Goal: Transaction & Acquisition: Purchase product/service

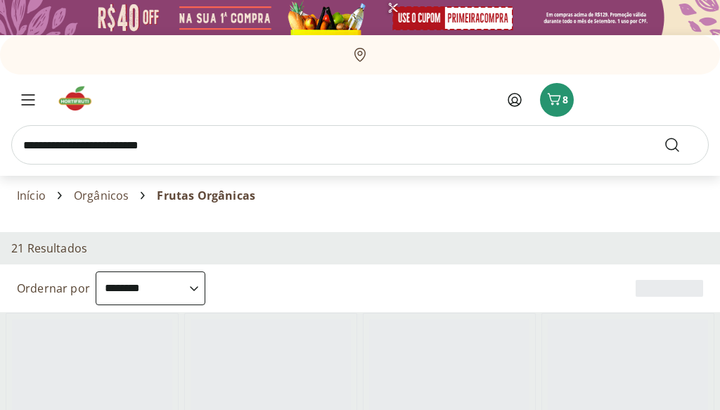
select select "**********"
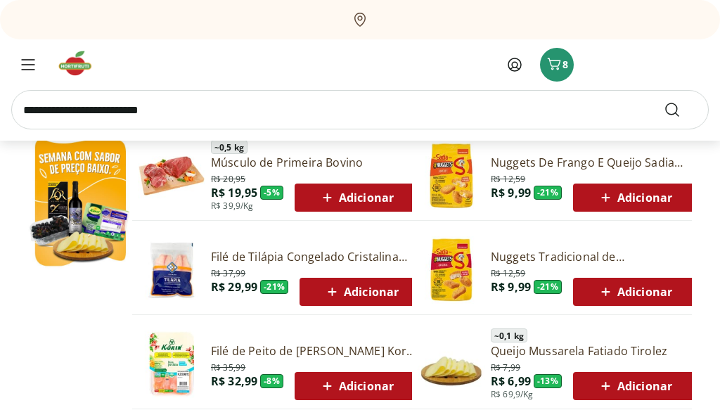
scroll to position [655, 0]
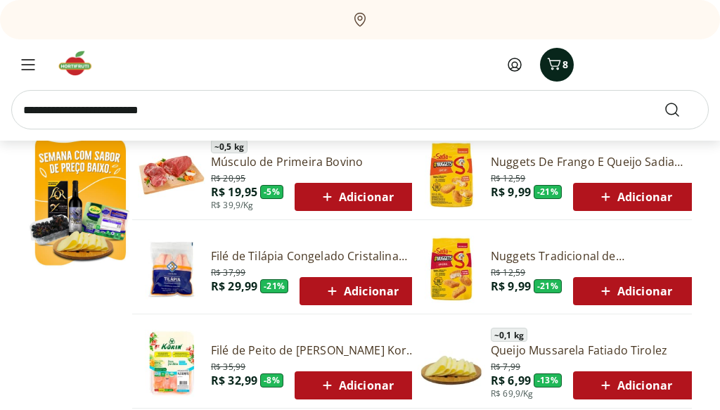
click at [553, 70] on icon "Carrinho" at bounding box center [554, 64] width 17 height 17
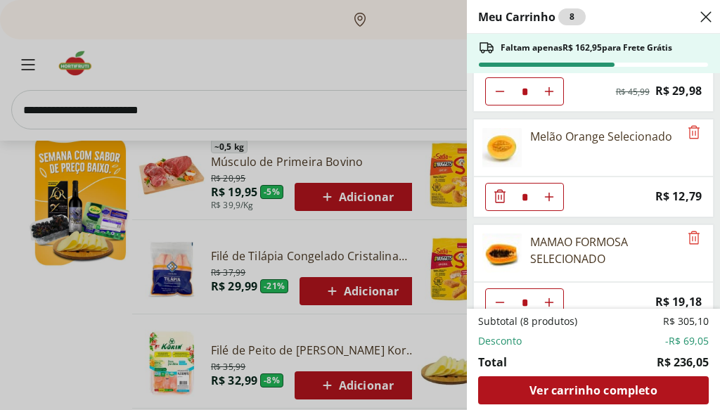
scroll to position [298, 0]
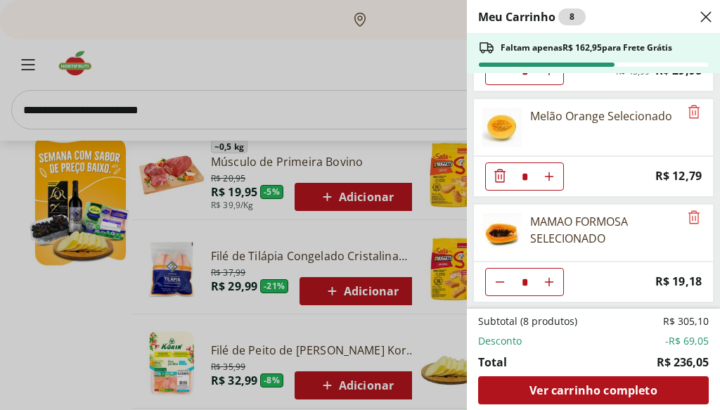
click at [710, 13] on use "Close" at bounding box center [706, 16] width 17 height 17
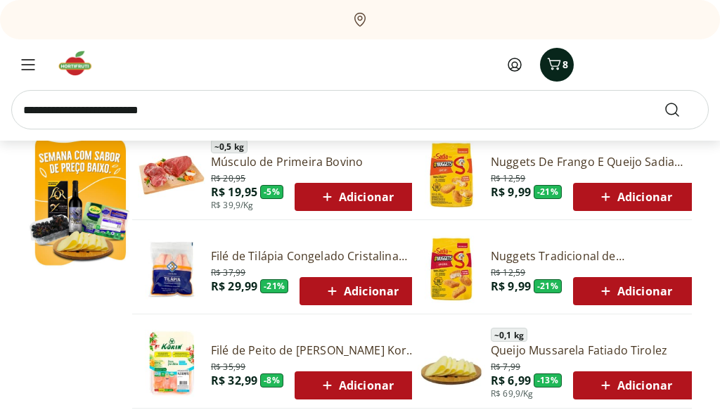
click at [549, 69] on icon "Carrinho" at bounding box center [554, 64] width 17 height 17
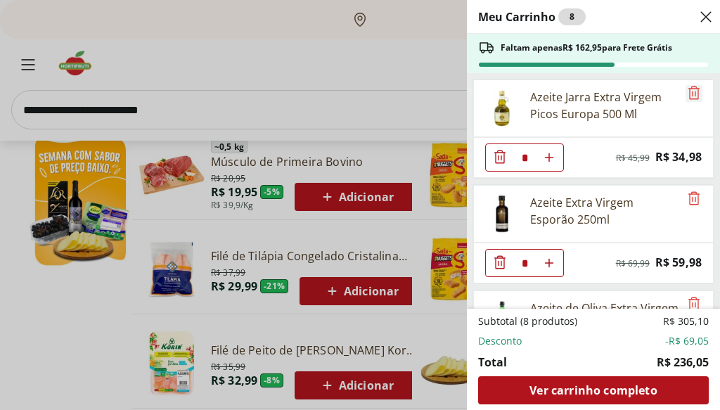
click at [693, 91] on icon "Remove" at bounding box center [694, 92] width 11 height 13
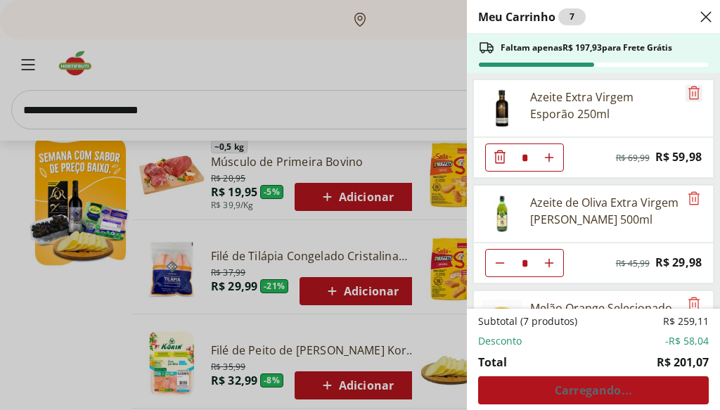
click at [688, 94] on icon "Remove" at bounding box center [694, 92] width 17 height 17
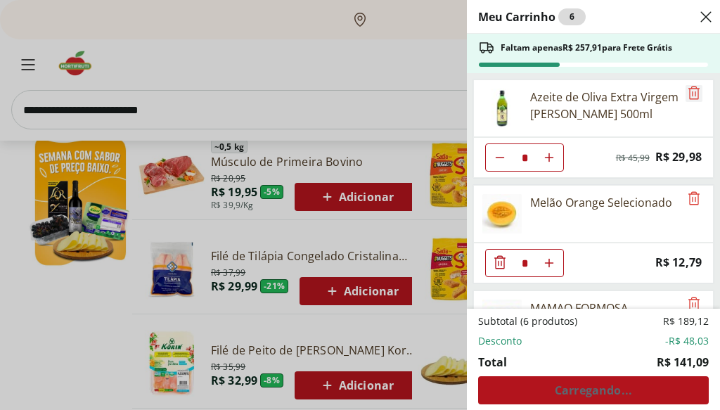
click at [689, 92] on icon "Remove" at bounding box center [694, 92] width 11 height 13
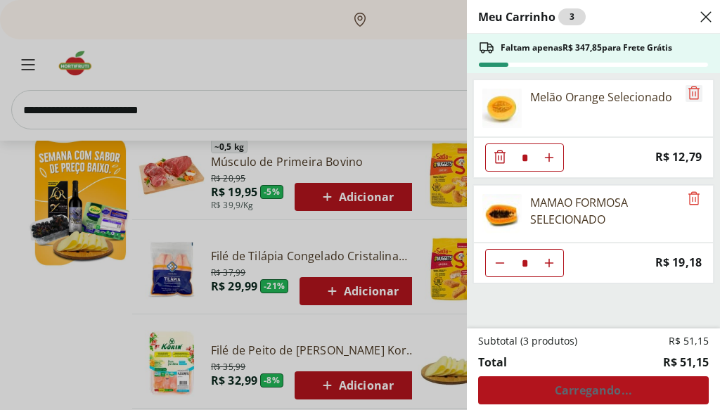
click at [689, 95] on icon "Remove" at bounding box center [694, 92] width 17 height 17
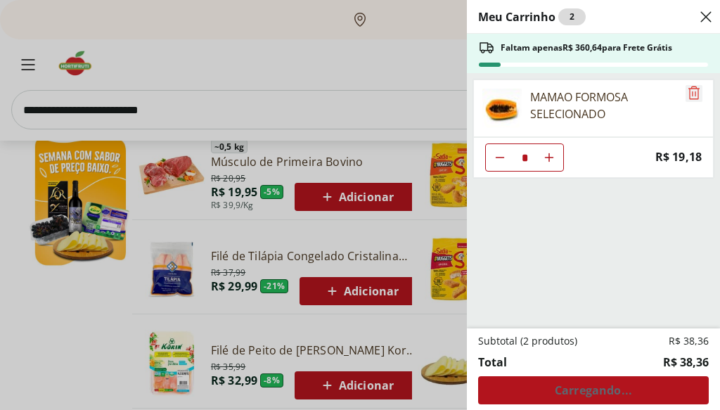
click at [689, 94] on icon "Remove" at bounding box center [694, 92] width 11 height 13
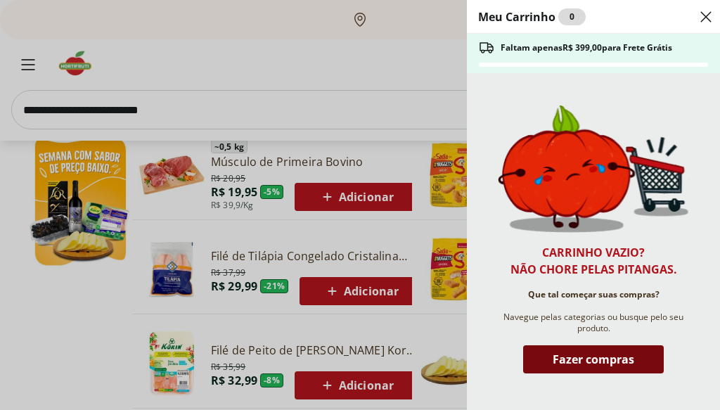
click at [611, 355] on span "Fazer compras" at bounding box center [594, 359] width 82 height 11
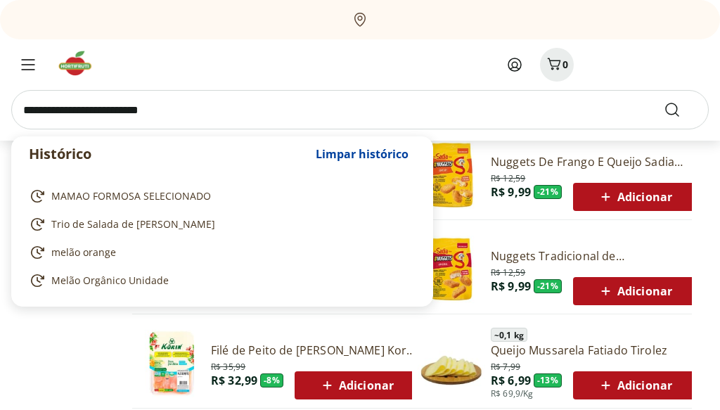
click at [562, 106] on input "search" at bounding box center [360, 109] width 698 height 39
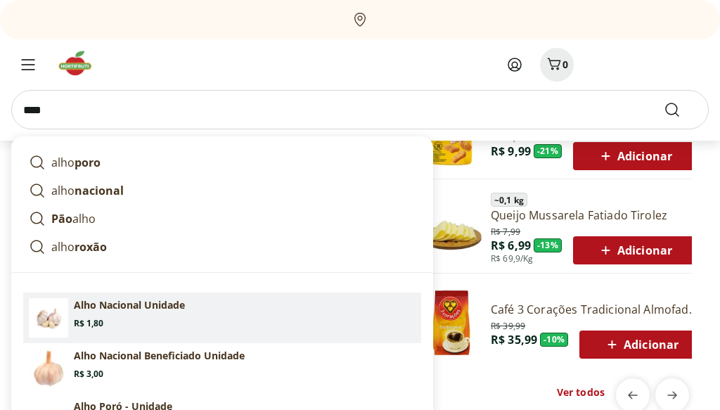
scroll to position [790, 0]
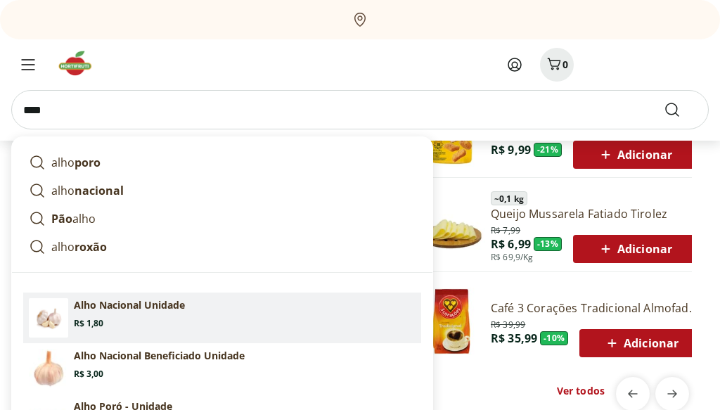
click at [115, 313] on section "Alho Nacional Unidade Price: R$ 1,80" at bounding box center [245, 313] width 342 height 31
type input "**********"
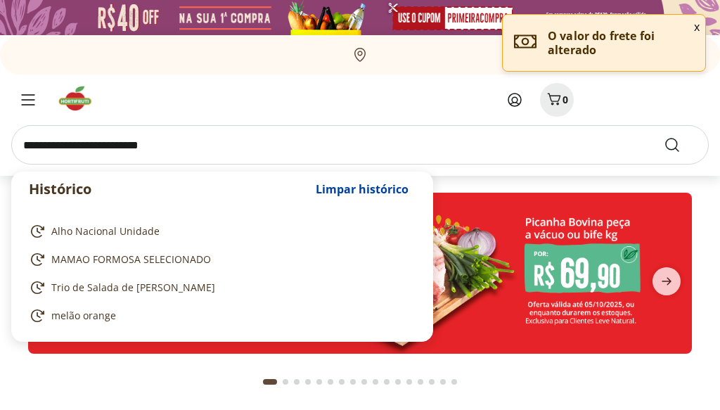
click at [169, 141] on input "search" at bounding box center [360, 144] width 698 height 39
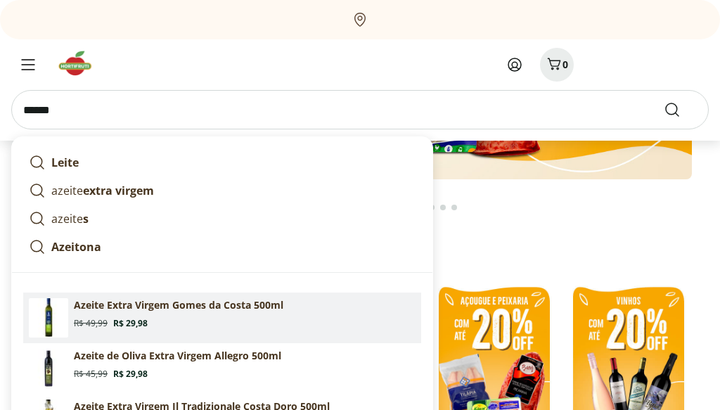
scroll to position [175, 0]
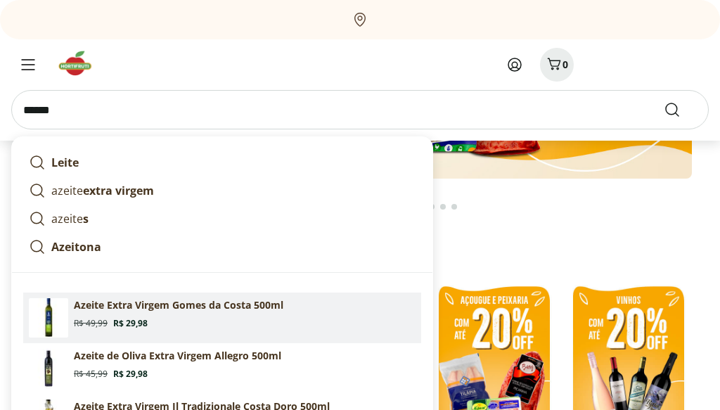
click at [182, 327] on section "Azeite Extra Virgem Gomes da Costa 500ml Original price: R$ 49,99 Price: R$ 29,…" at bounding box center [245, 313] width 342 height 31
type input "**********"
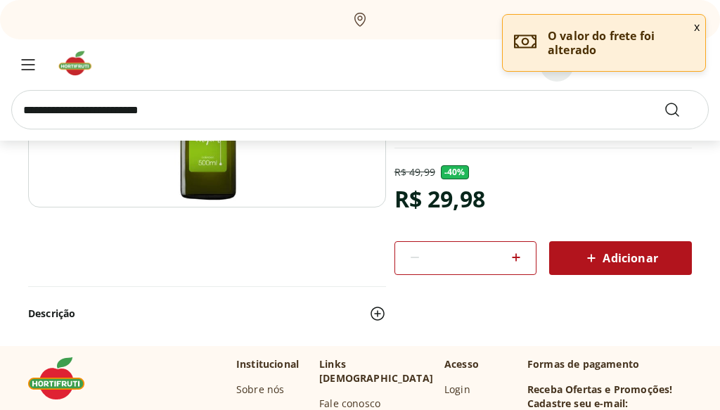
scroll to position [259, 0]
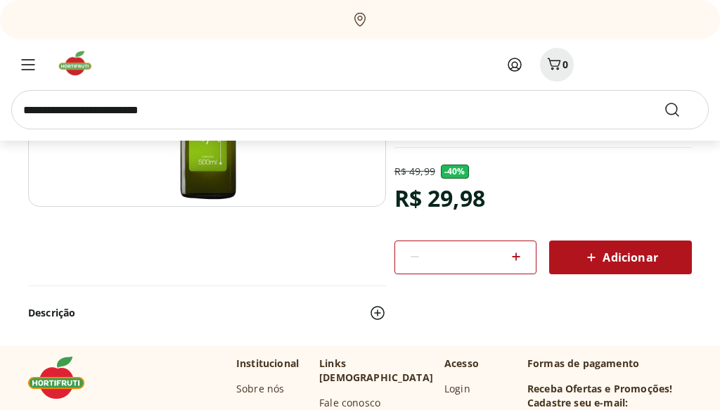
click at [515, 255] on icon at bounding box center [516, 256] width 17 height 17
type input "*"
click at [611, 260] on span "Adicionar" at bounding box center [620, 257] width 75 height 17
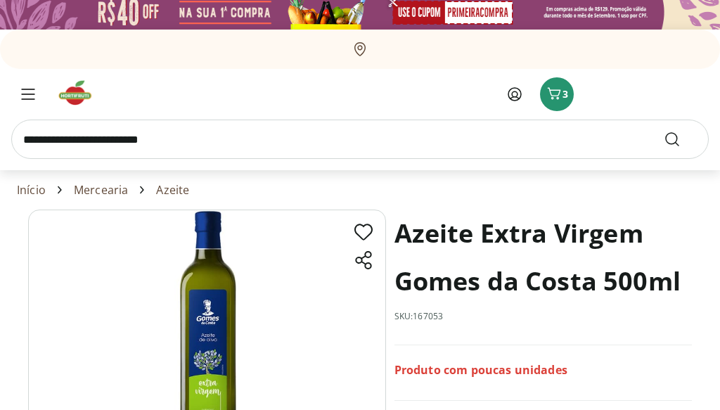
scroll to position [4, 0]
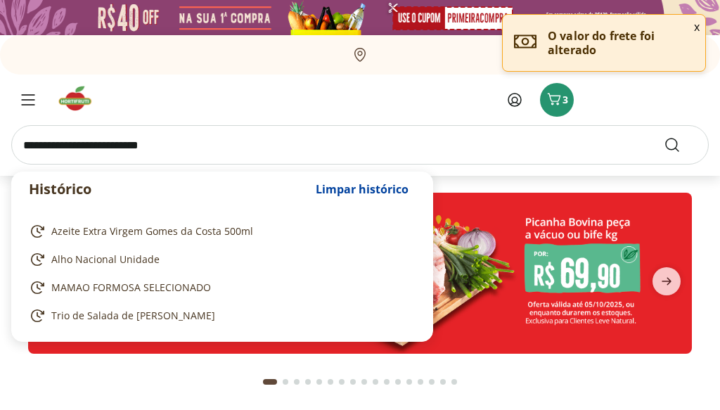
click at [196, 151] on input "search" at bounding box center [360, 144] width 698 height 39
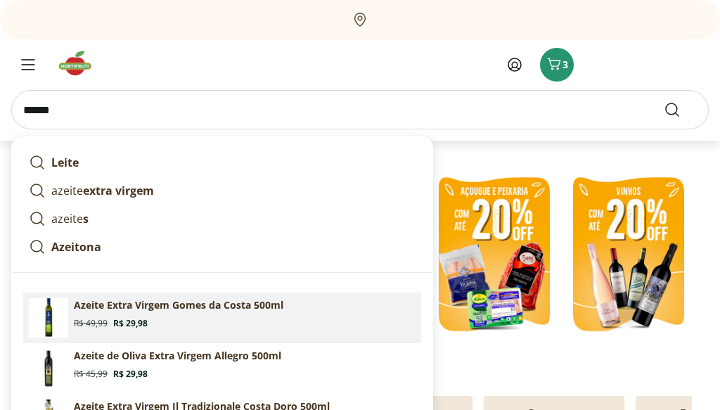
scroll to position [295, 0]
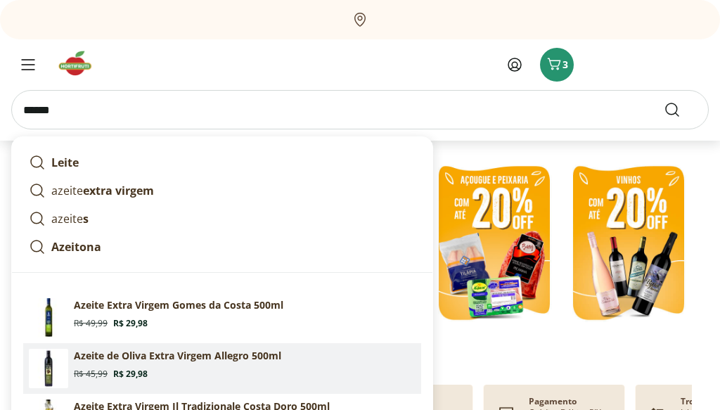
click at [200, 378] on section "Azeite de Oliva Extra Virgem Allegro 500ml Original price: R$ 45,99 Price: R$ 2…" at bounding box center [245, 364] width 342 height 31
type input "**********"
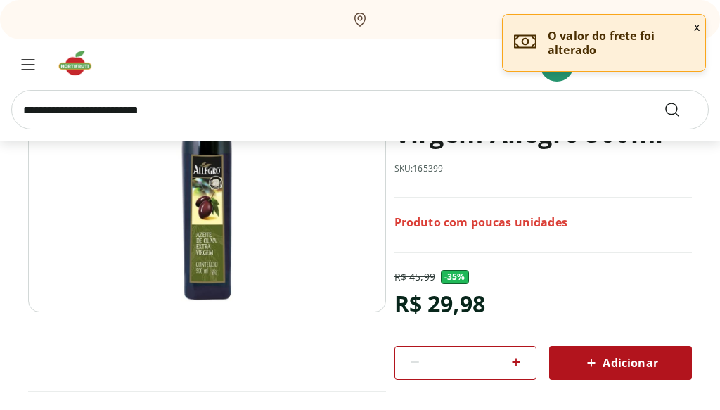
scroll to position [154, 0]
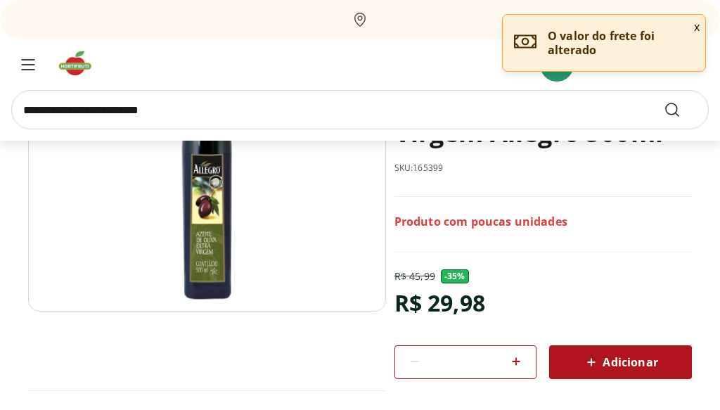
click at [515, 362] on icon at bounding box center [516, 361] width 17 height 17
type input "*"
click at [615, 355] on span "Adicionar" at bounding box center [620, 362] width 75 height 17
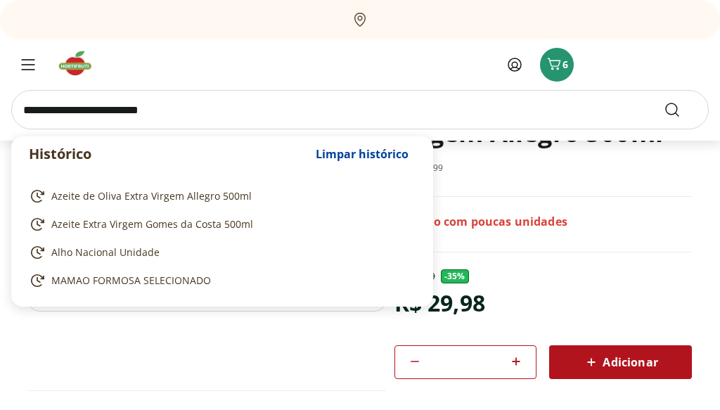
click at [159, 109] on input "search" at bounding box center [360, 109] width 698 height 39
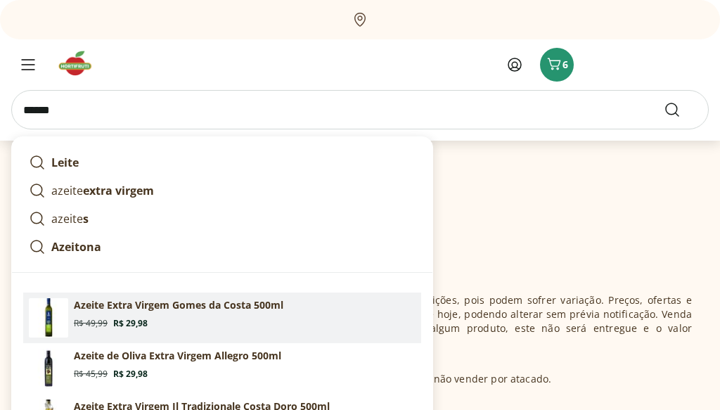
scroll to position [611, 0]
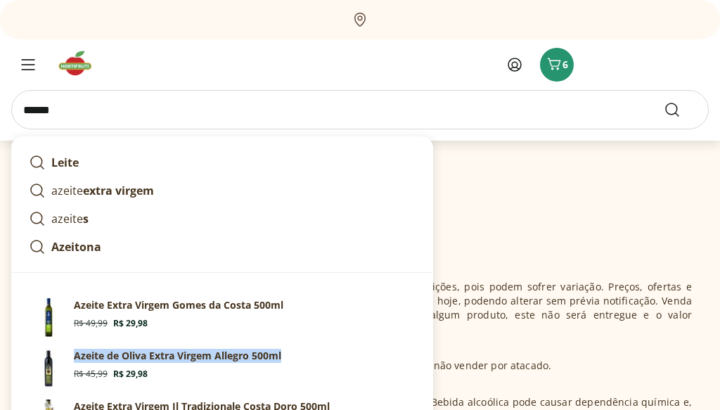
drag, startPoint x: 430, startPoint y: 355, endPoint x: 426, endPoint y: 389, distance: 34.7
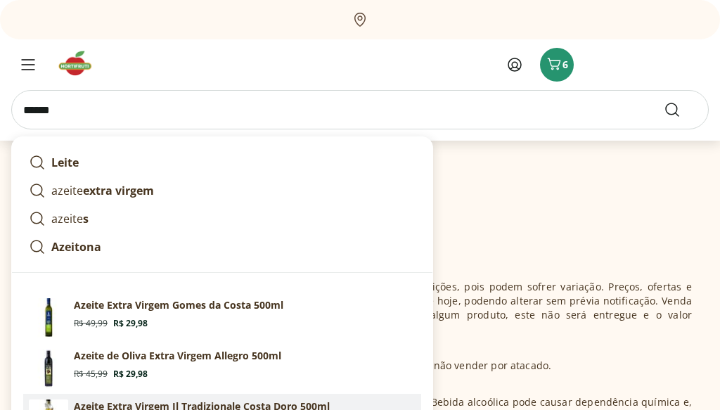
click at [314, 406] on p "Azeite Extra Virgem Il Tradizionale Costa Doro 500ml" at bounding box center [202, 407] width 256 height 14
type input "**********"
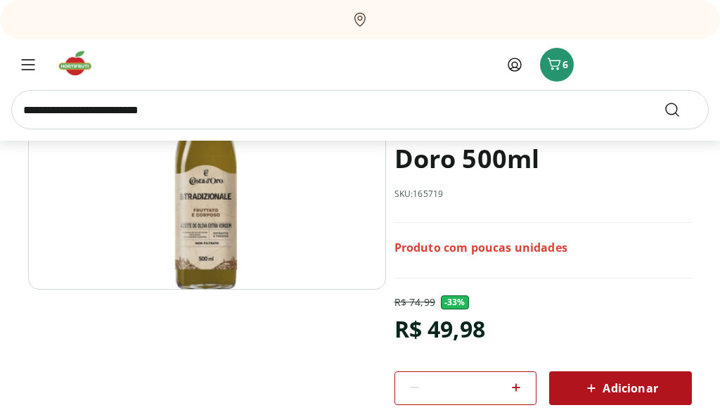
scroll to position [177, 0]
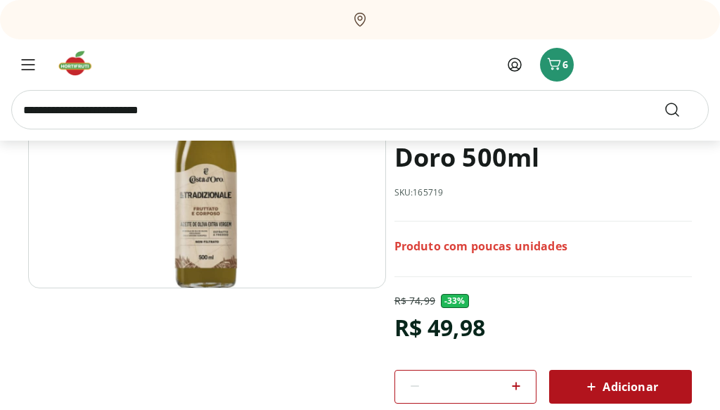
click at [516, 387] on icon at bounding box center [517, 386] width 8 height 8
click at [419, 387] on icon at bounding box center [415, 386] width 17 height 17
type input "*"
click at [636, 382] on span "Adicionar" at bounding box center [620, 387] width 75 height 17
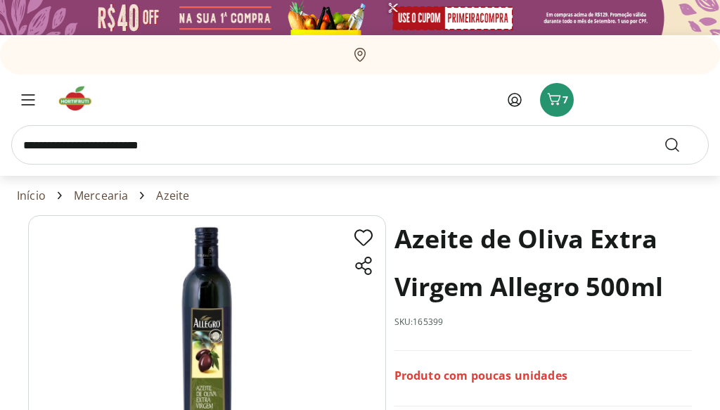
click at [174, 201] on link "Azeite" at bounding box center [172, 195] width 33 height 13
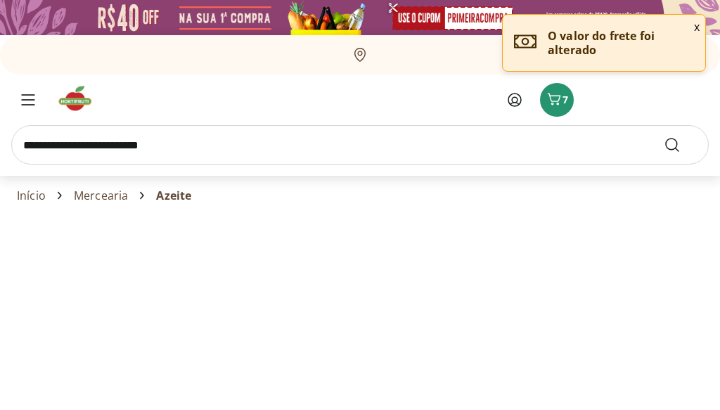
select select "**********"
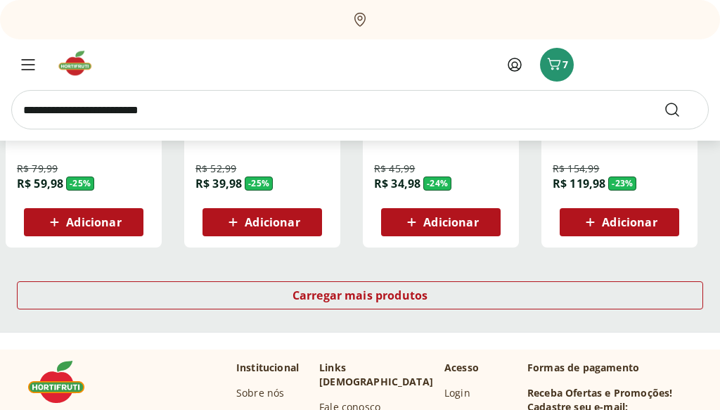
scroll to position [967, 0]
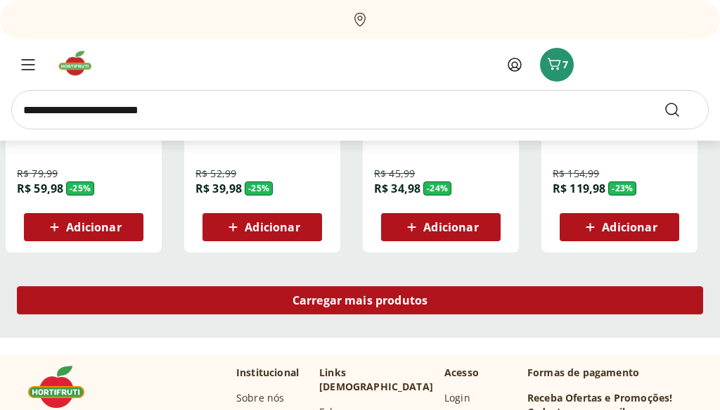
click at [355, 298] on span "Carregar mais produtos" at bounding box center [361, 300] width 136 height 11
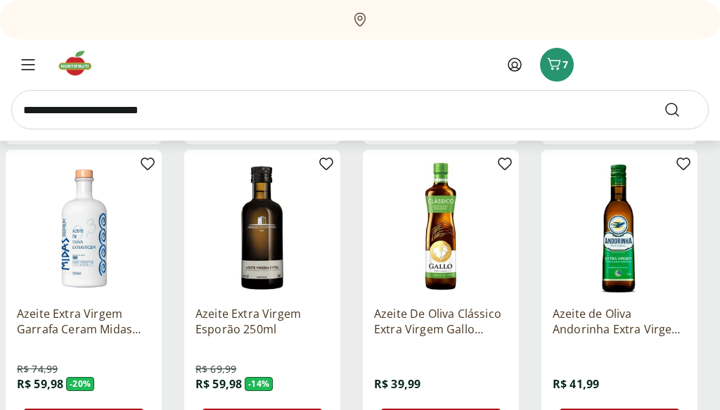
scroll to position [1386, 0]
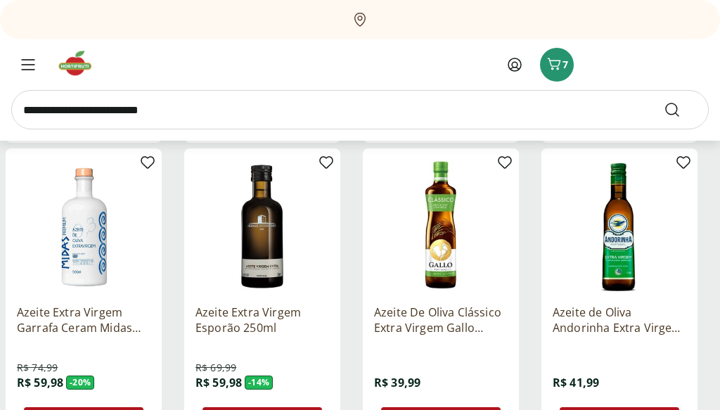
click at [96, 331] on p "Azeite Extra Virgem Garrafa Ceram Midas 500ml" at bounding box center [84, 320] width 134 height 31
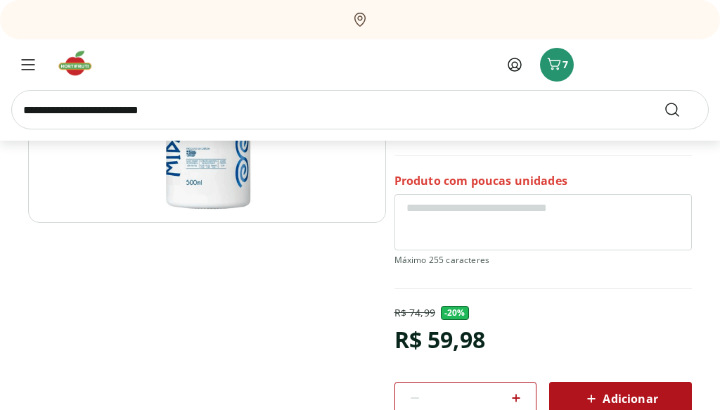
scroll to position [245, 0]
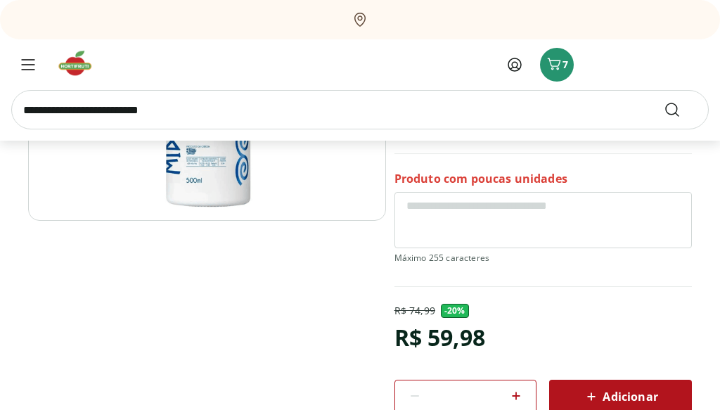
click at [640, 390] on span "Adicionar" at bounding box center [620, 396] width 75 height 17
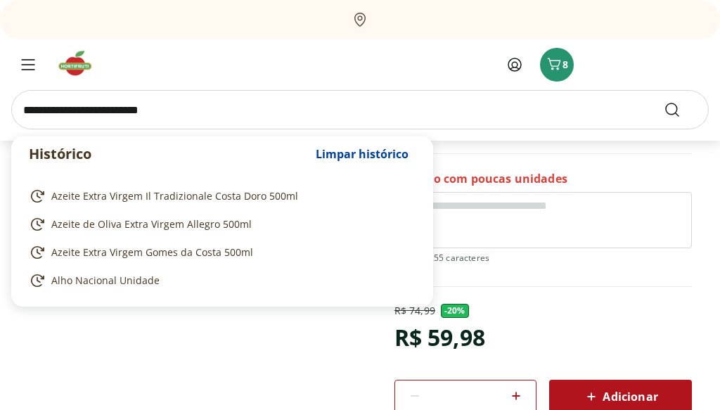
click at [165, 114] on input "search" at bounding box center [360, 109] width 698 height 39
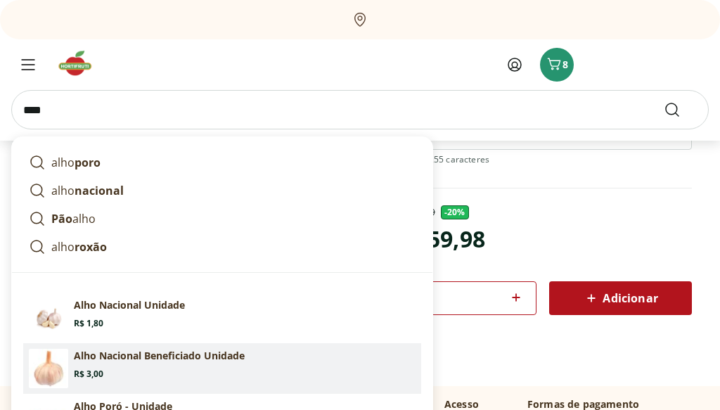
scroll to position [371, 0]
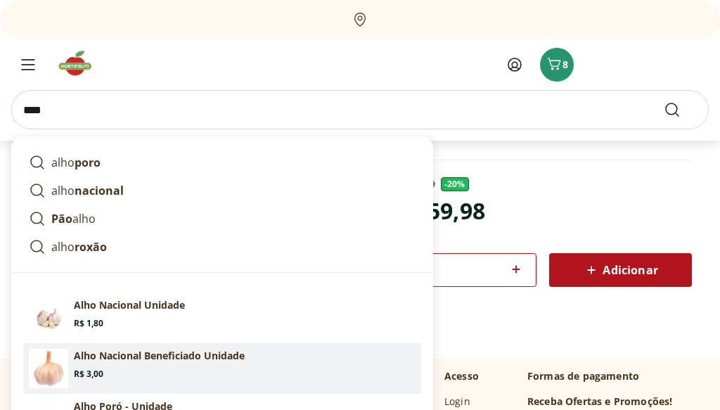
click at [189, 367] on section "Alho Nacional Beneficiado Unidade Price: R$ 3,00" at bounding box center [245, 364] width 342 height 31
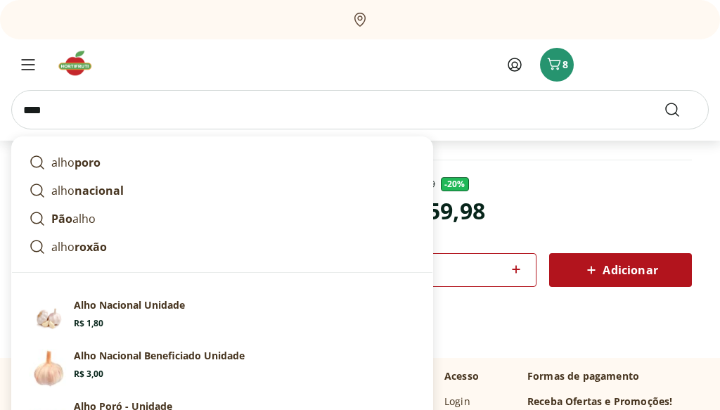
type input "**********"
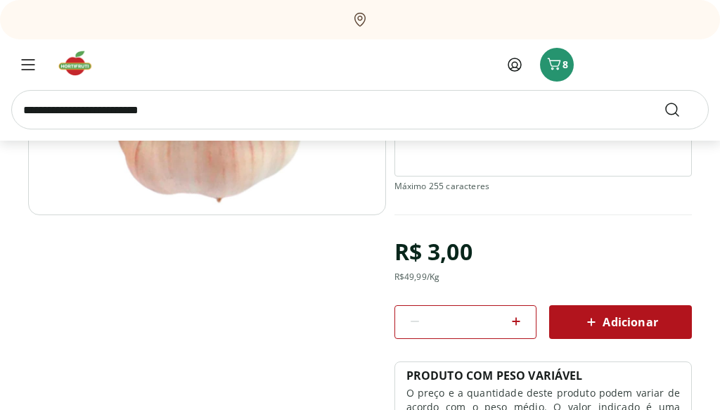
scroll to position [253, 0]
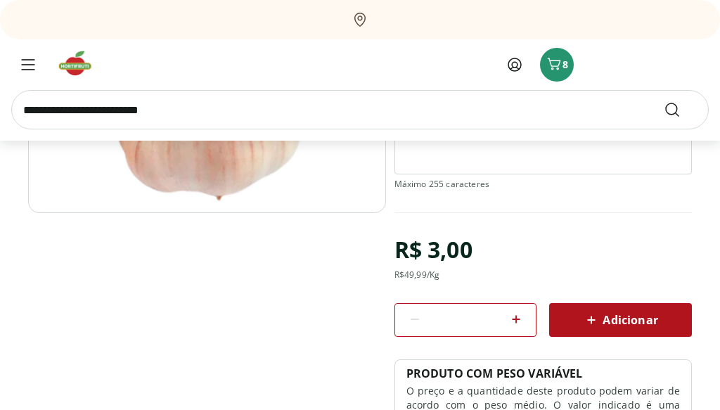
click at [519, 319] on icon at bounding box center [516, 319] width 17 height 17
type input "*"
click at [632, 317] on span "Adicionar" at bounding box center [620, 320] width 75 height 17
click at [227, 115] on input "search" at bounding box center [360, 109] width 698 height 39
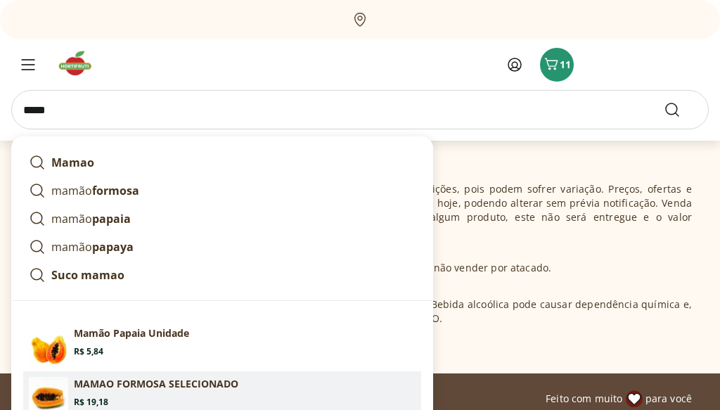
scroll to position [931, 0]
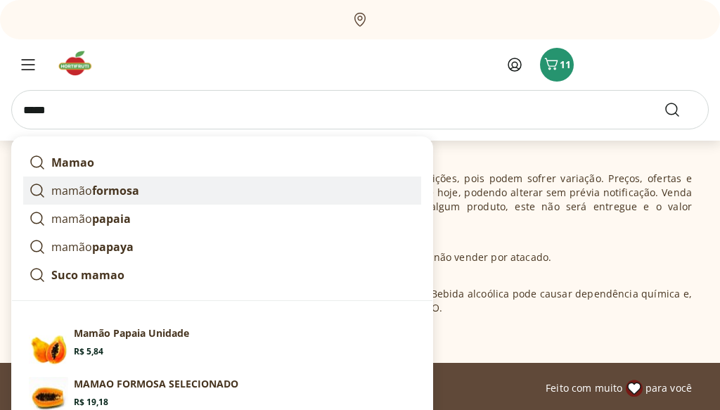
click at [121, 191] on strong "formosa" at bounding box center [115, 190] width 47 height 15
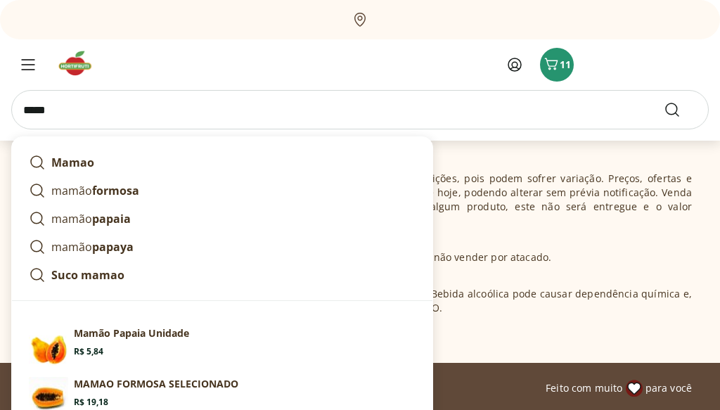
type input "**********"
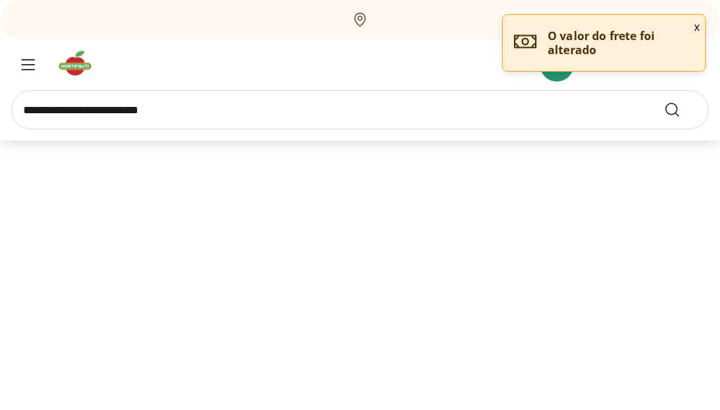
select select "**********"
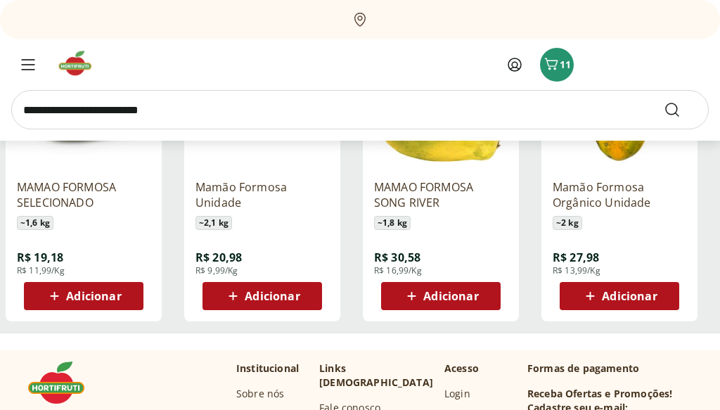
scroll to position [291, 0]
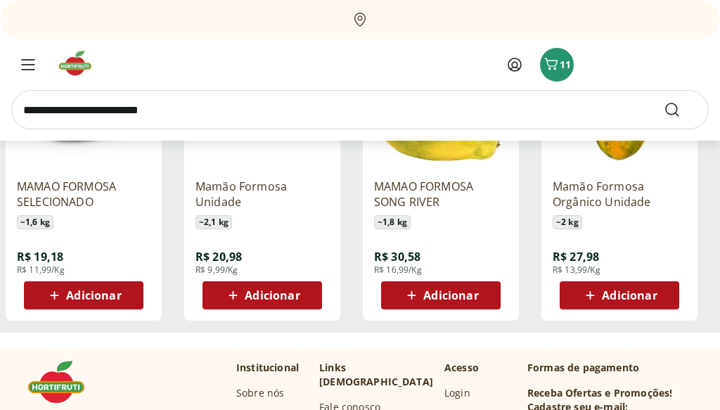
click at [294, 291] on span "Adicionar" at bounding box center [272, 295] width 55 height 11
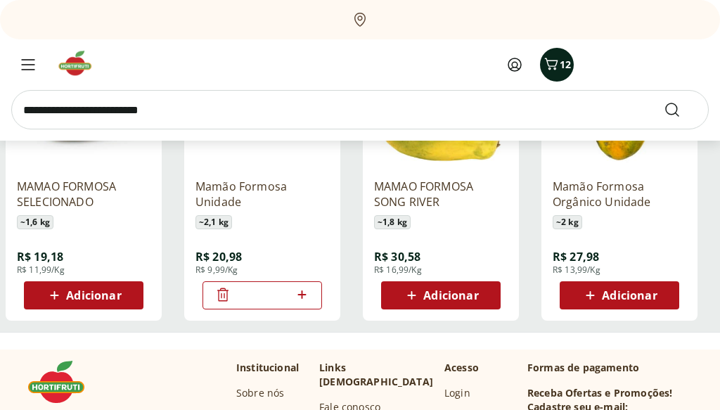
click at [564, 72] on button "12" at bounding box center [557, 65] width 34 height 34
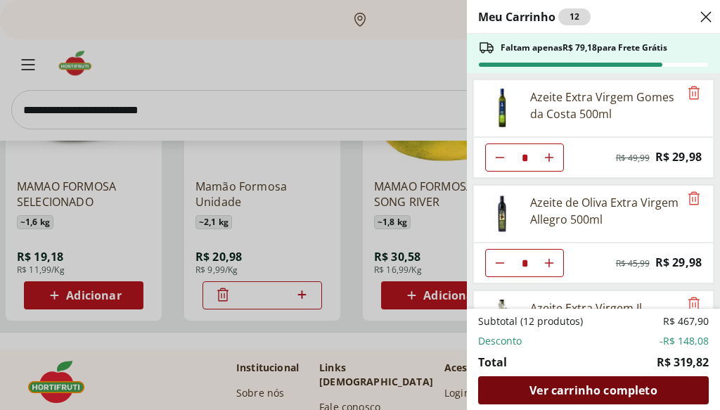
click at [588, 390] on span "Ver carrinho completo" at bounding box center [593, 390] width 127 height 11
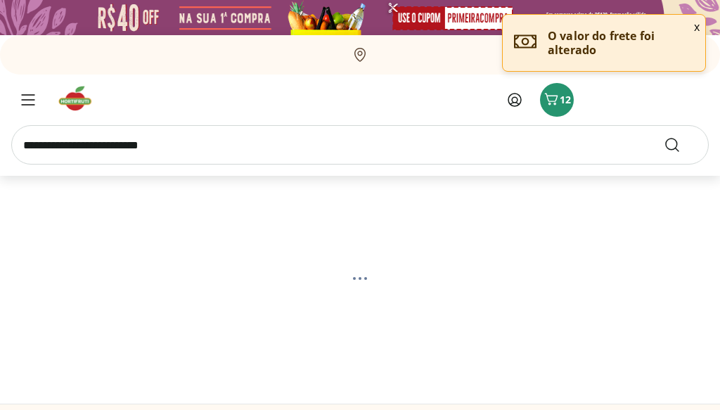
select select "**********"
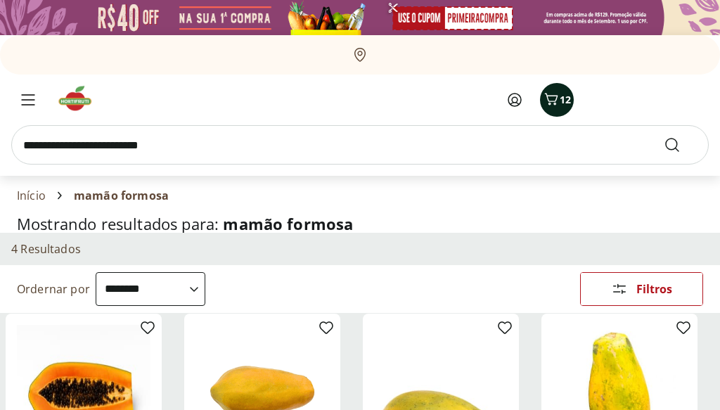
click at [557, 98] on icon "Carrinho" at bounding box center [551, 100] width 13 height 12
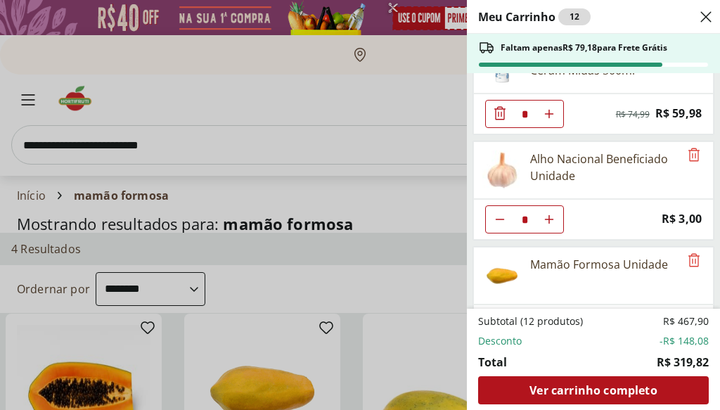
scroll to position [403, 0]
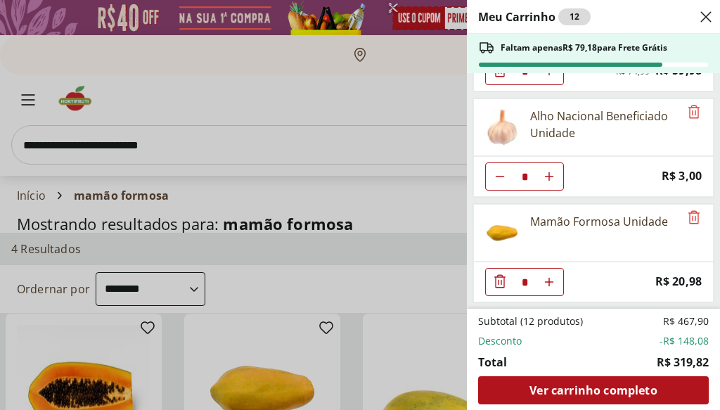
click at [357, 112] on div "Meu Carrinho 12 Faltam apenas R$ 79,18 para Frete Grátis Azeite Extra Virgem Go…" at bounding box center [360, 205] width 720 height 410
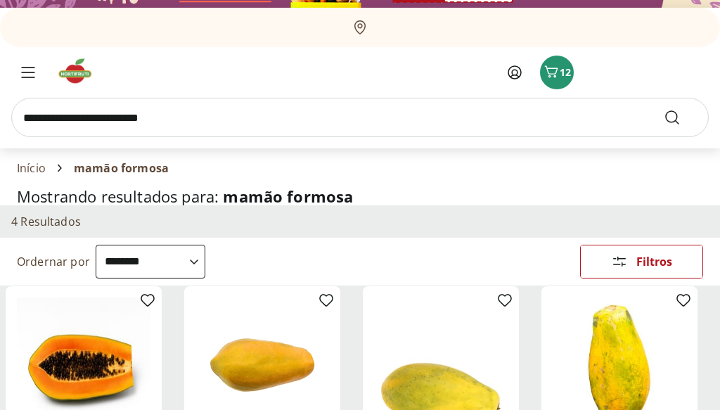
scroll to position [0, 0]
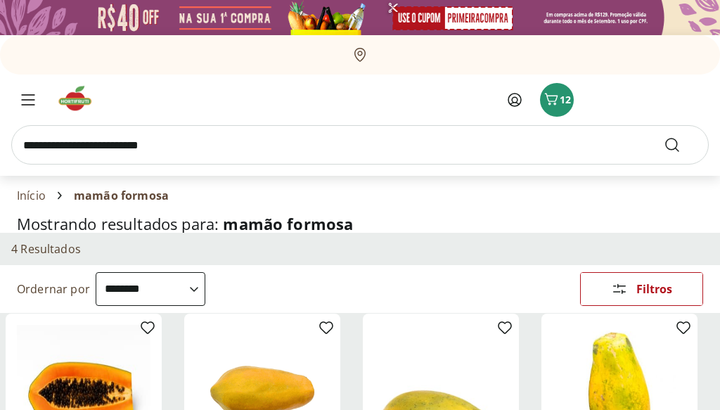
click at [76, 100] on img at bounding box center [79, 98] width 47 height 28
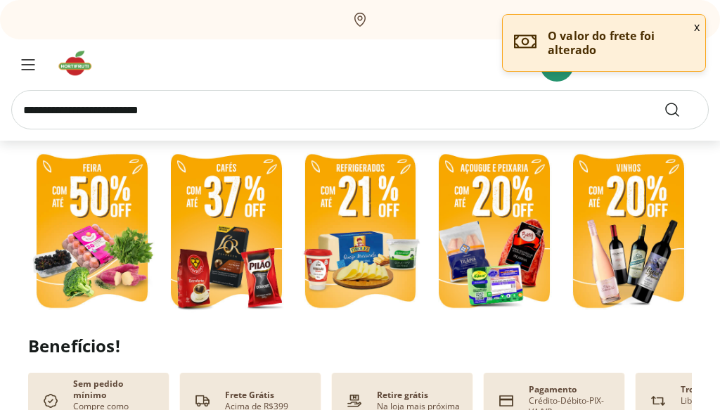
scroll to position [308, 0]
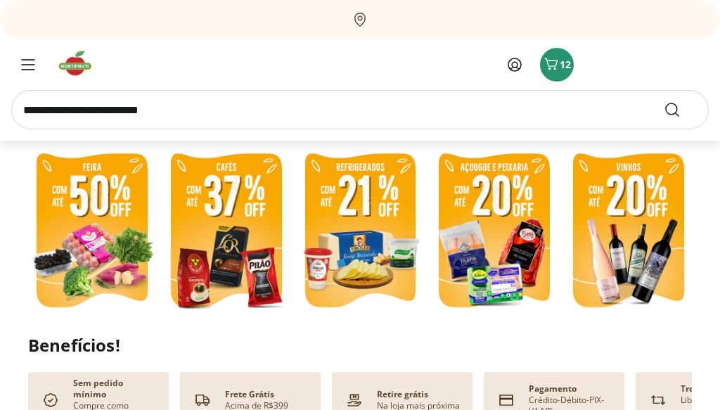
click at [633, 267] on img at bounding box center [628, 232] width 127 height 170
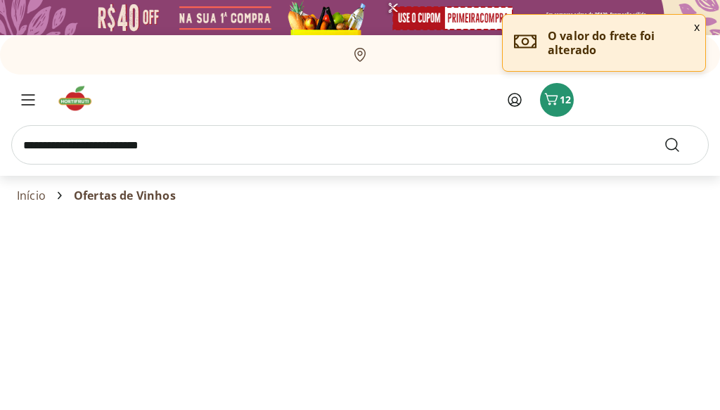
select select "**********"
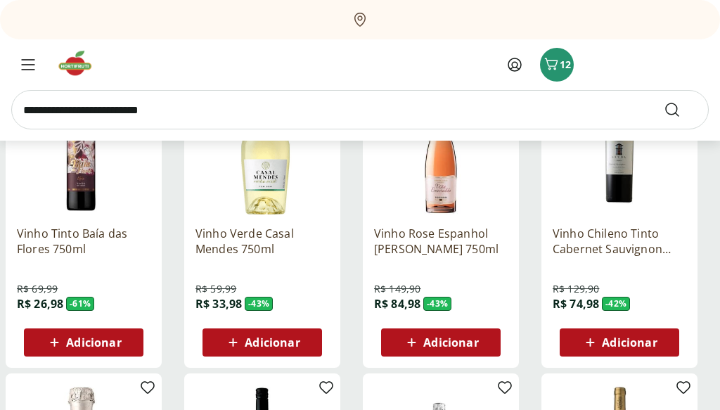
scroll to position [246, 0]
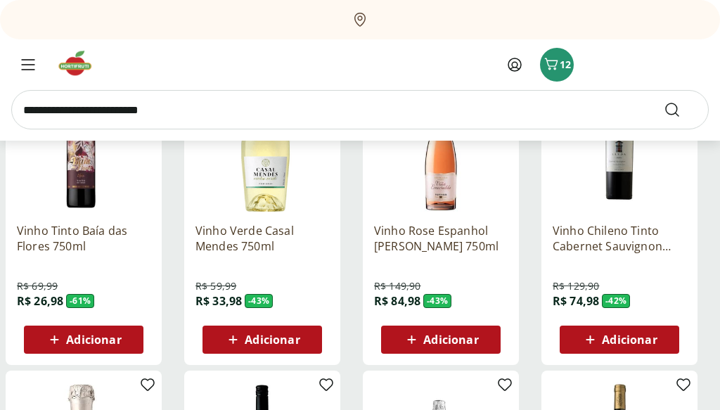
click at [471, 343] on span "Adicionar" at bounding box center [451, 339] width 55 height 11
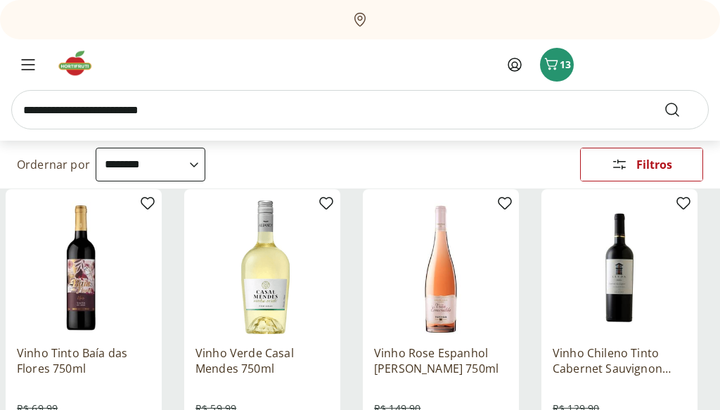
scroll to position [121, 0]
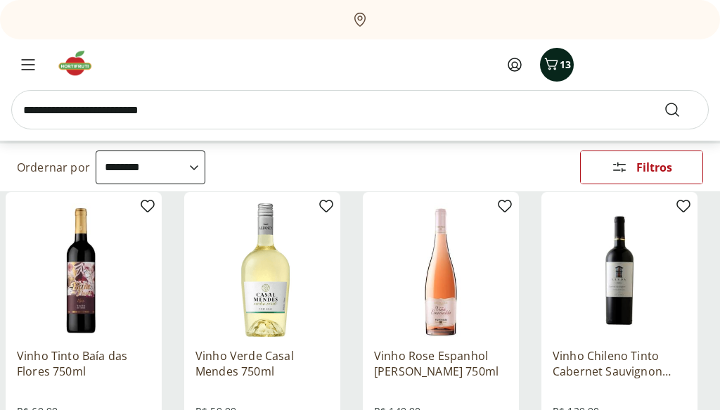
click at [562, 72] on div "13" at bounding box center [557, 64] width 11 height 23
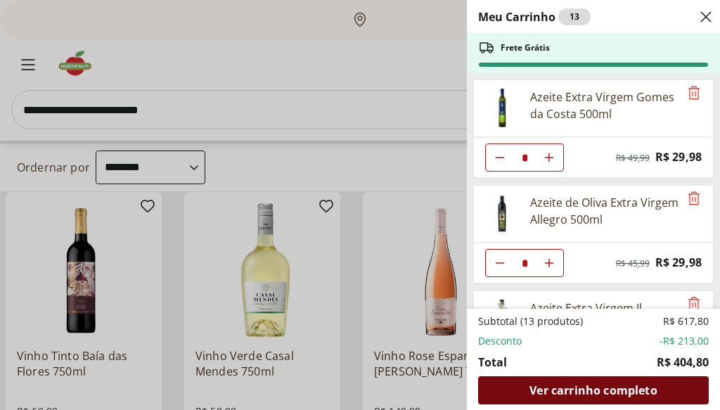
click at [595, 390] on span "Ver carrinho completo" at bounding box center [593, 390] width 127 height 11
